Goal: Information Seeking & Learning: Learn about a topic

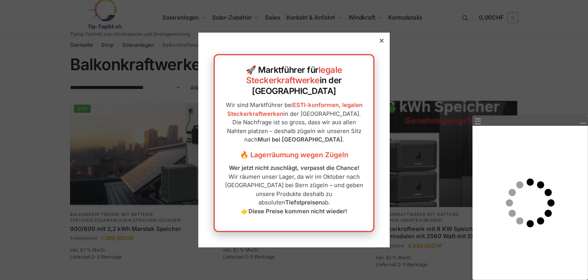
click at [380, 43] on icon at bounding box center [382, 41] width 4 height 4
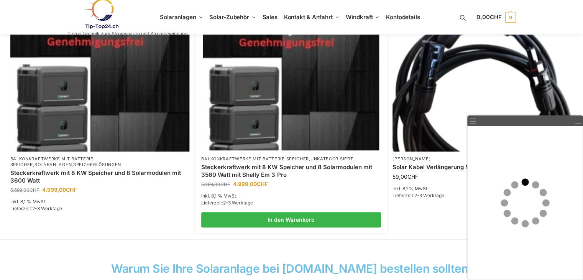
scroll to position [536, 0]
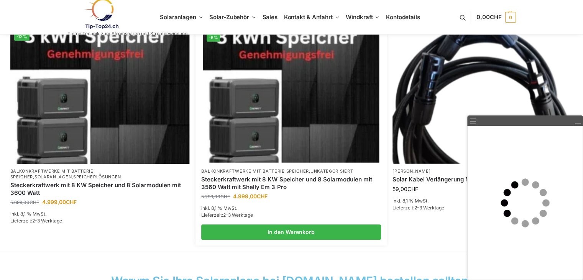
click at [300, 177] on link "Steckerkraftwerk mit 8 KW Speicher und 8 Solarmodulen mit 3560 Watt mit Shelly …" at bounding box center [291, 182] width 180 height 15
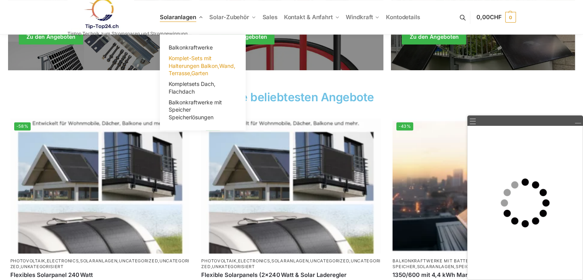
scroll to position [192, 0]
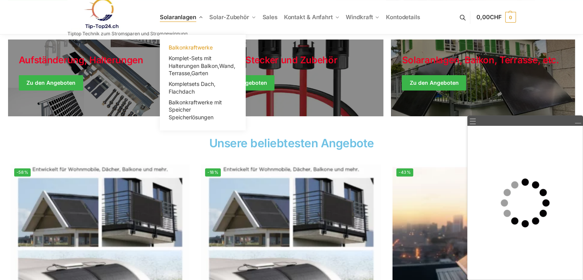
click at [197, 46] on span "Balkonkraftwerke" at bounding box center [191, 47] width 44 height 7
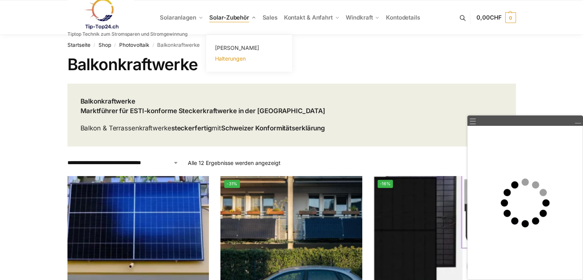
click at [236, 61] on span "Halterungen" at bounding box center [230, 58] width 31 height 7
